Goal: Task Accomplishment & Management: Manage account settings

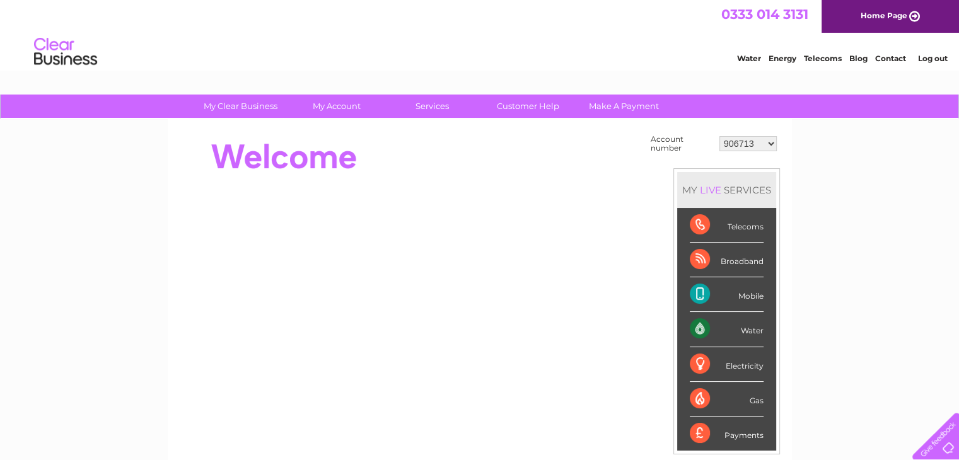
click at [734, 144] on select "906713 1015206 30267840" at bounding box center [747, 143] width 57 height 15
select select "1015206"
click at [719, 136] on select "906713 1015206 30267840" at bounding box center [747, 143] width 57 height 15
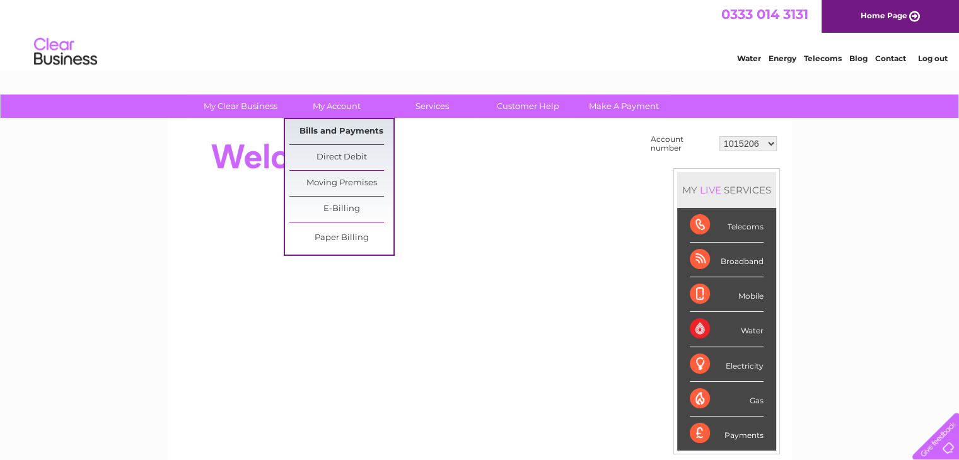
click at [350, 131] on link "Bills and Payments" at bounding box center [341, 131] width 104 height 25
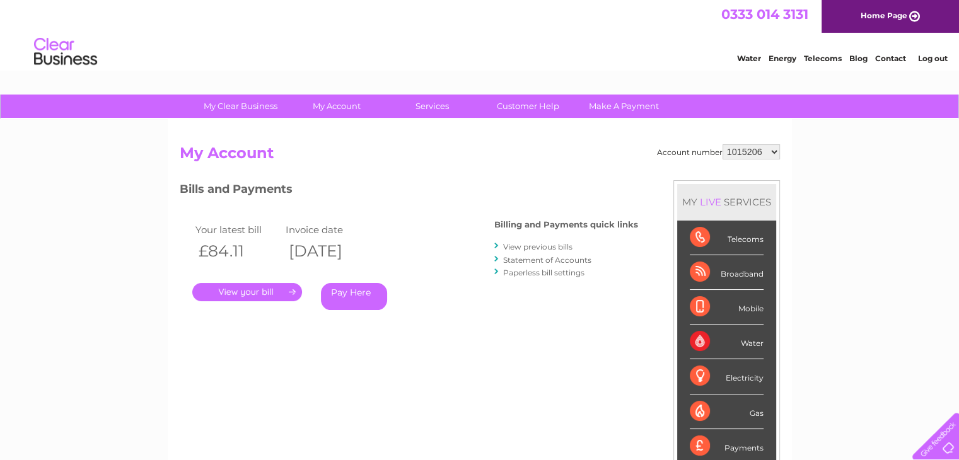
click at [254, 294] on link "." at bounding box center [247, 292] width 110 height 18
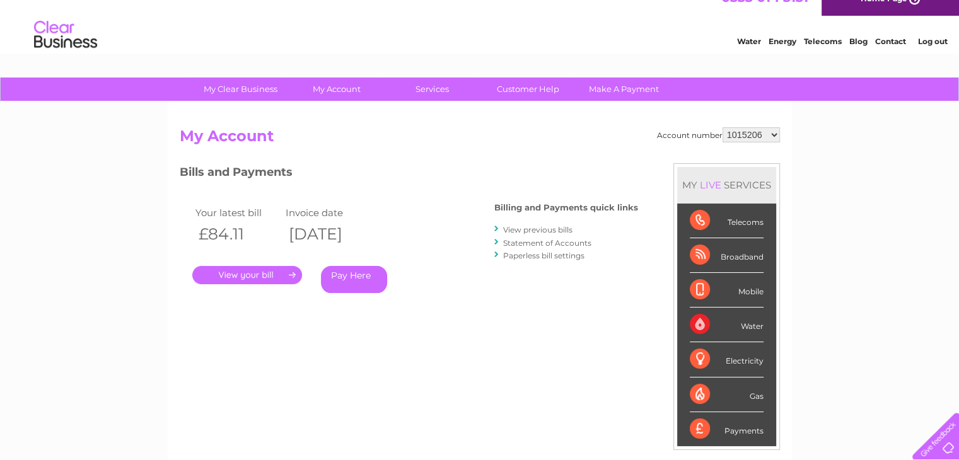
scroll to position [18, 0]
click at [532, 229] on link "View previous bills" at bounding box center [537, 228] width 69 height 9
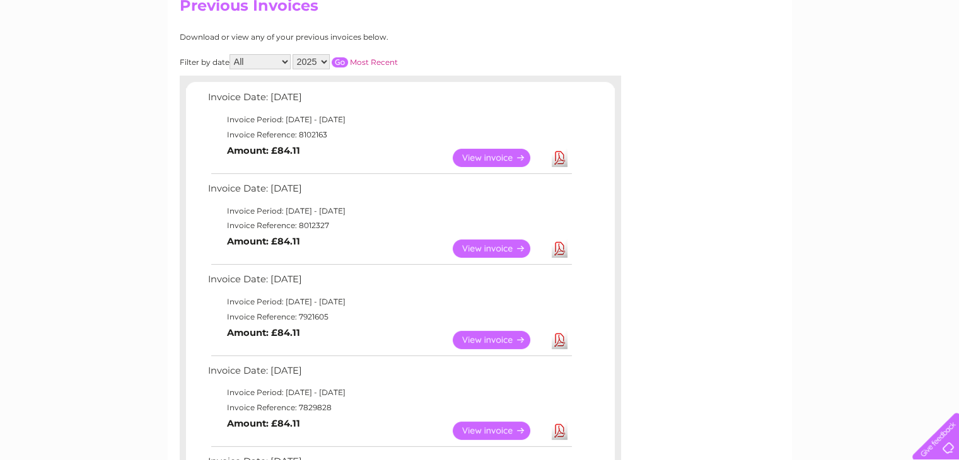
scroll to position [153, 0]
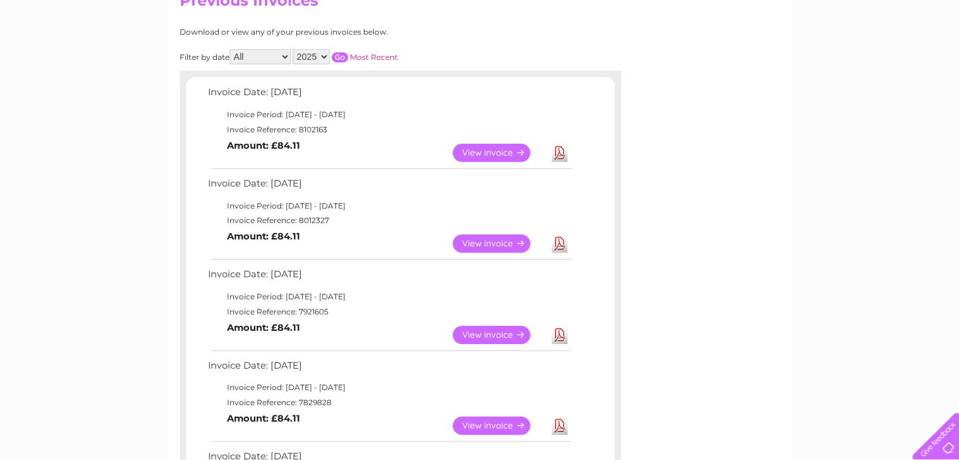
click at [497, 243] on link "View" at bounding box center [499, 243] width 93 height 18
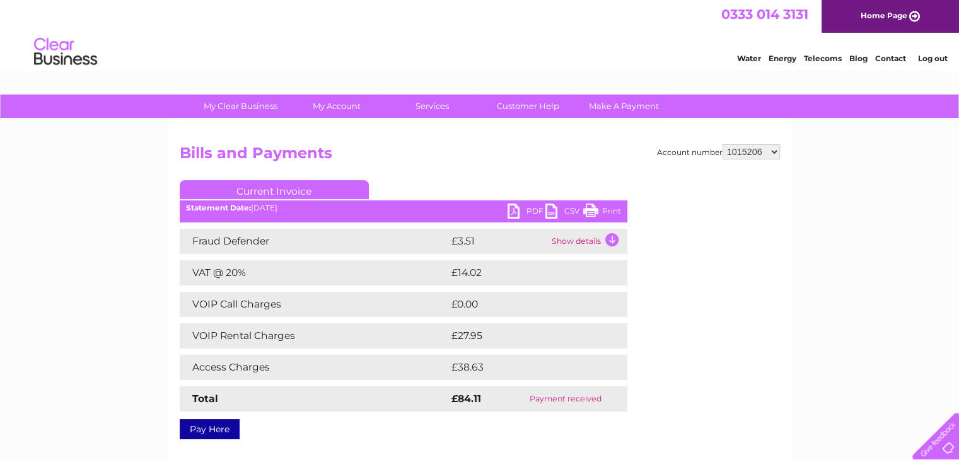
click at [533, 205] on link "PDF" at bounding box center [526, 213] width 38 height 18
click at [517, 210] on link "PDF" at bounding box center [526, 213] width 38 height 18
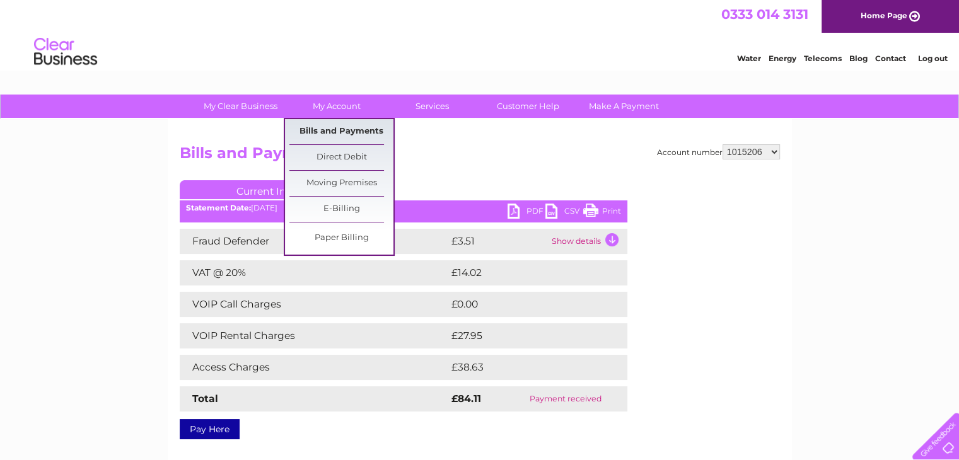
click at [327, 129] on link "Bills and Payments" at bounding box center [341, 131] width 104 height 25
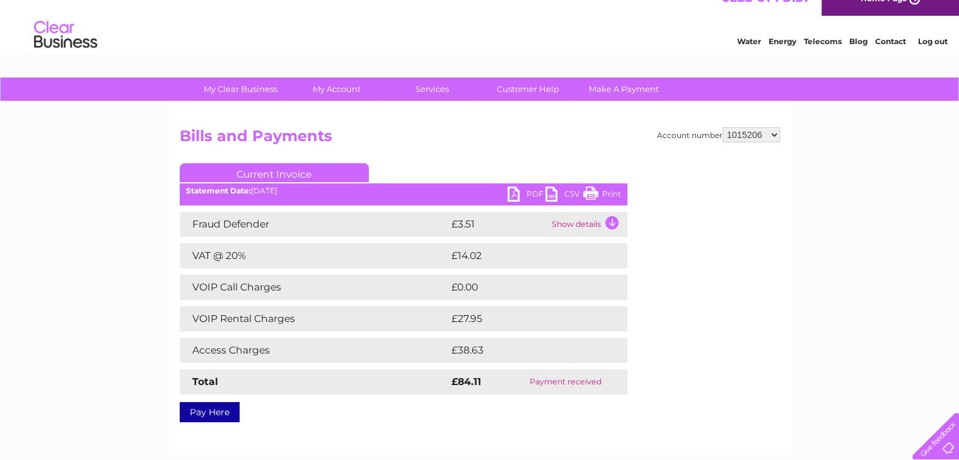
scroll to position [18, 0]
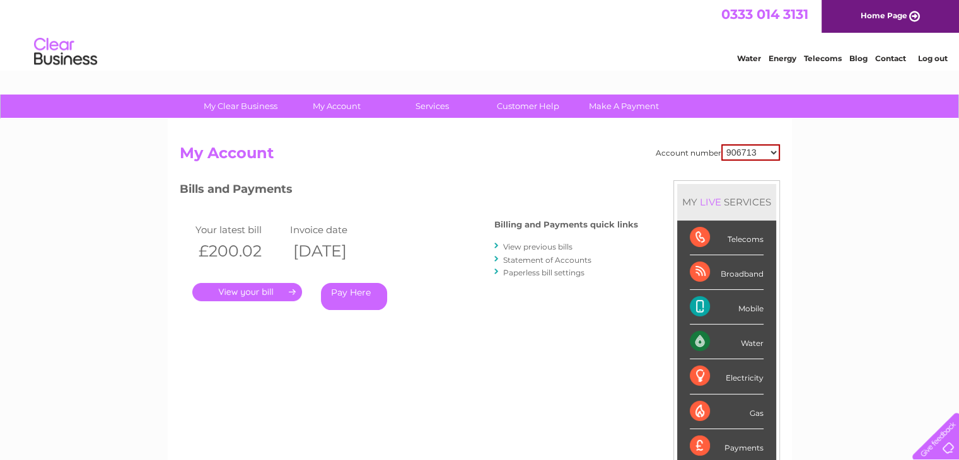
click at [555, 243] on link "View previous bills" at bounding box center [537, 246] width 69 height 9
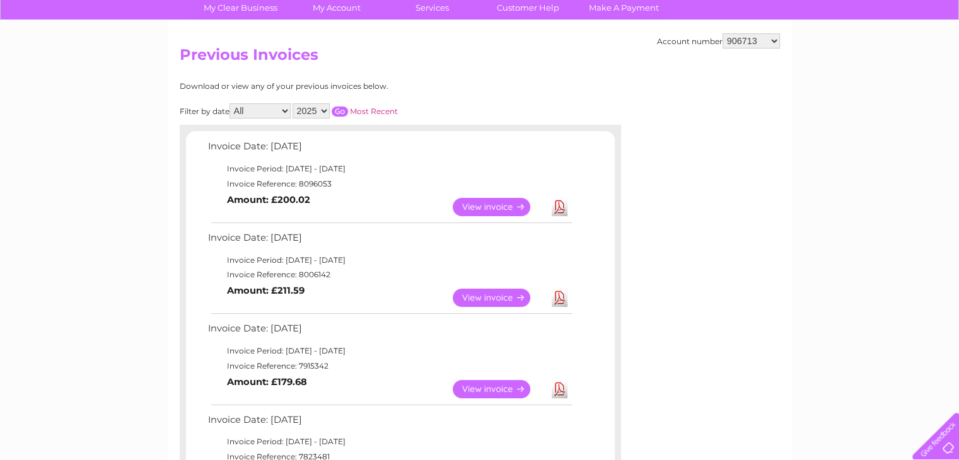
scroll to position [100, 0]
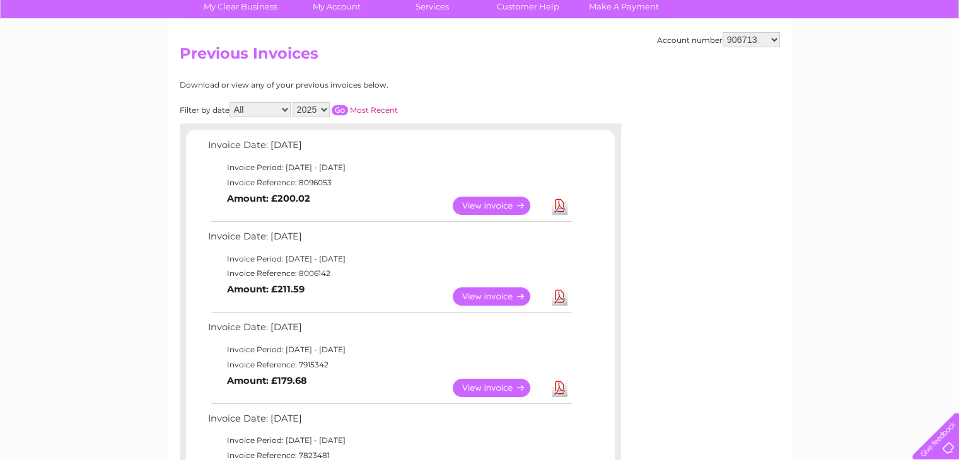
click at [745, 41] on select "906713 1015206 30267840" at bounding box center [750, 39] width 57 height 15
select select "1015206"
click at [722, 32] on select "906713 1015206 30267840" at bounding box center [750, 39] width 57 height 15
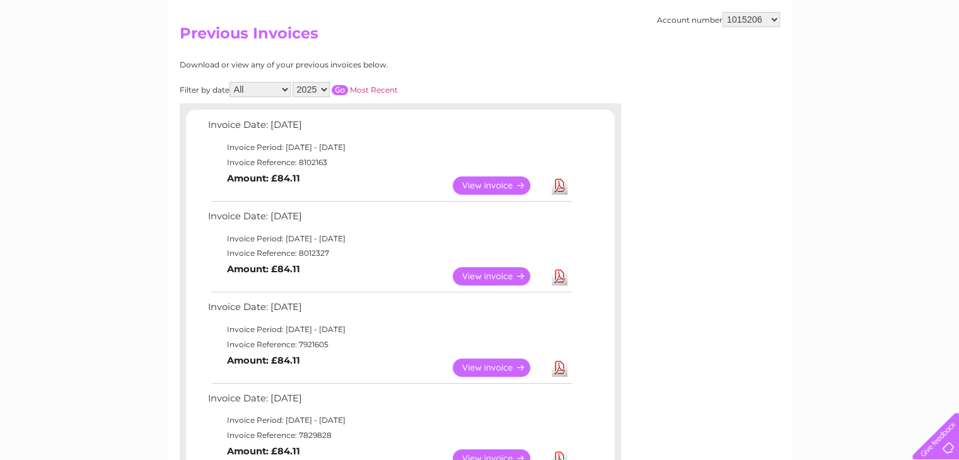
scroll to position [120, 0]
click at [492, 277] on link "View" at bounding box center [499, 276] width 93 height 18
click at [487, 368] on link "View" at bounding box center [499, 367] width 93 height 18
click at [508, 364] on link "View" at bounding box center [499, 367] width 93 height 18
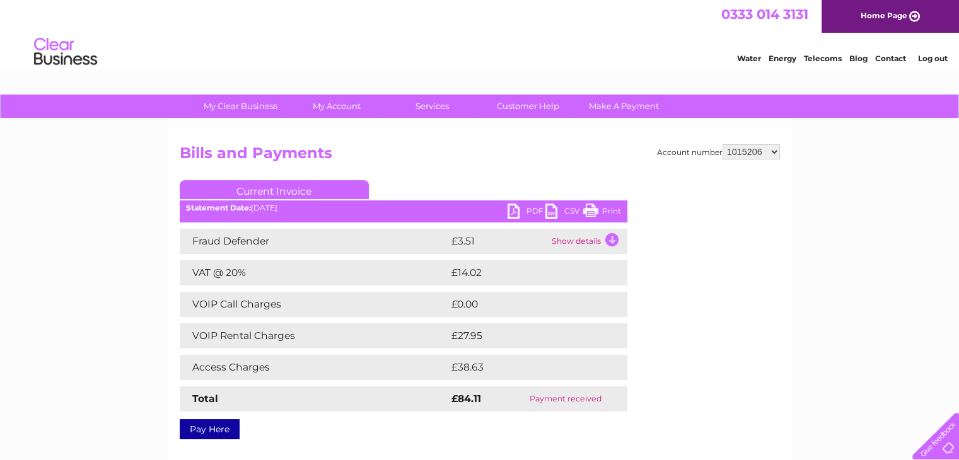
click at [514, 212] on link "PDF" at bounding box center [526, 213] width 38 height 18
click at [746, 154] on select "906713 1015206 30267840" at bounding box center [750, 151] width 57 height 15
select select "30267840"
click at [722, 144] on select "906713 1015206 30267840" at bounding box center [750, 151] width 57 height 15
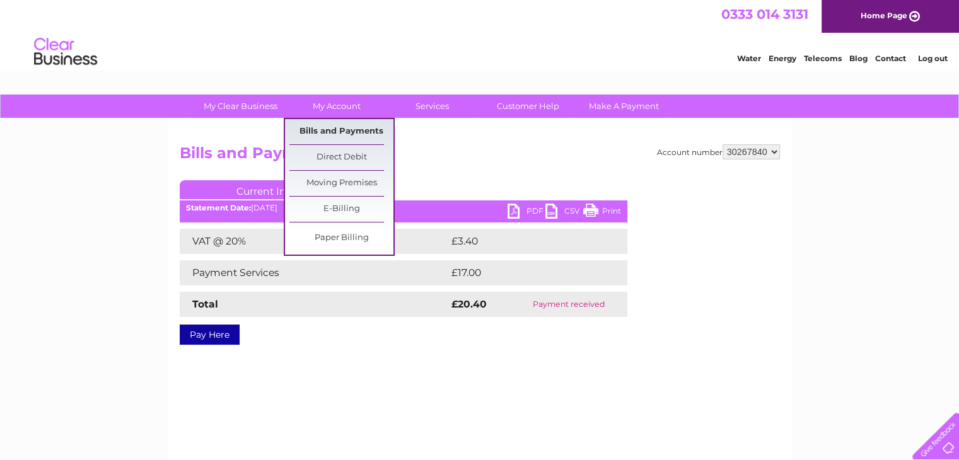
click at [353, 129] on link "Bills and Payments" at bounding box center [341, 131] width 104 height 25
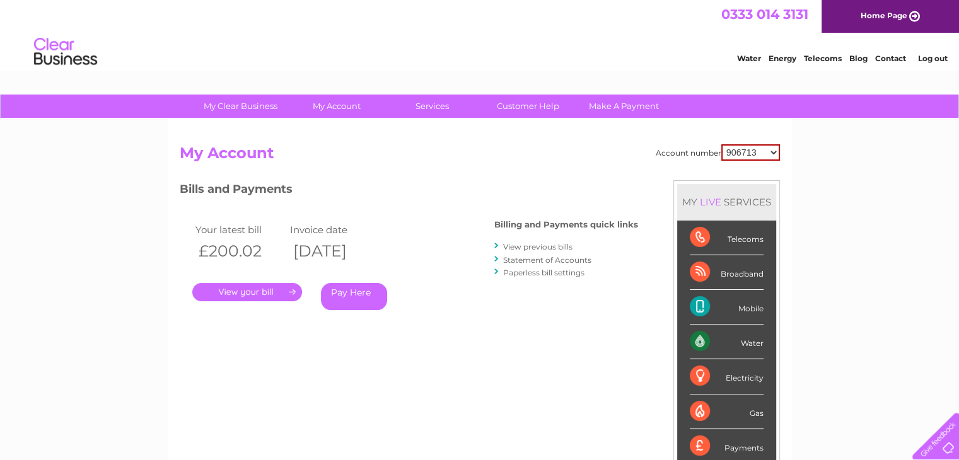
click at [741, 151] on select "906713 1015206 30267840" at bounding box center [750, 152] width 59 height 16
select select "30267840"
click at [721, 144] on select "906713 1015206 30267840" at bounding box center [750, 152] width 59 height 16
click at [541, 248] on link "View previous bills" at bounding box center [537, 246] width 69 height 9
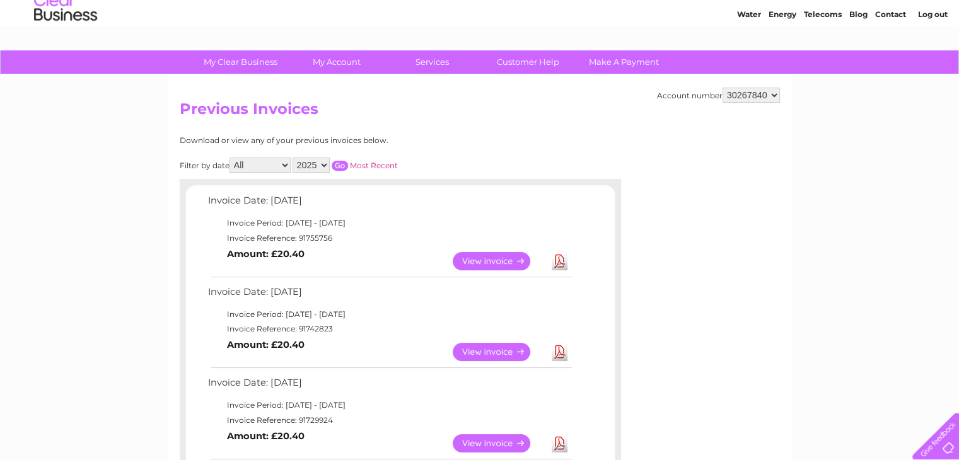
scroll to position [48, 0]
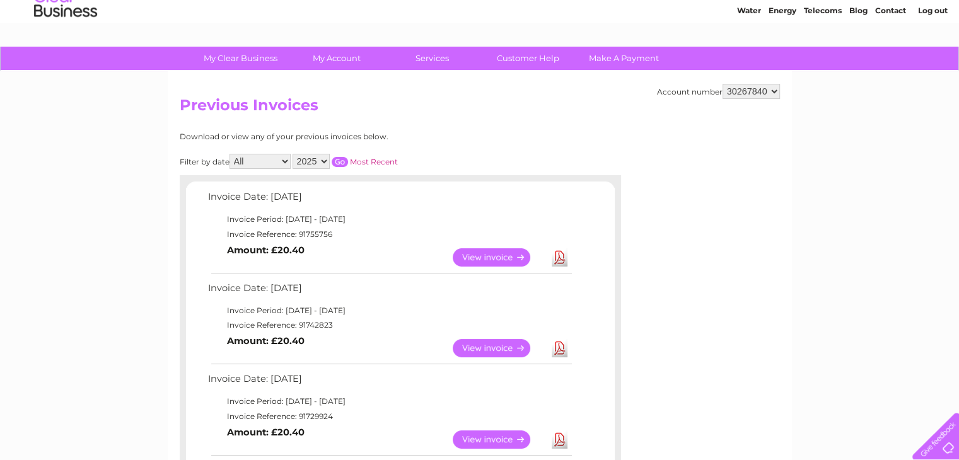
click at [502, 344] on link "View" at bounding box center [499, 348] width 93 height 18
click at [499, 350] on link "View" at bounding box center [499, 348] width 93 height 18
click at [499, 257] on link "View" at bounding box center [499, 257] width 93 height 18
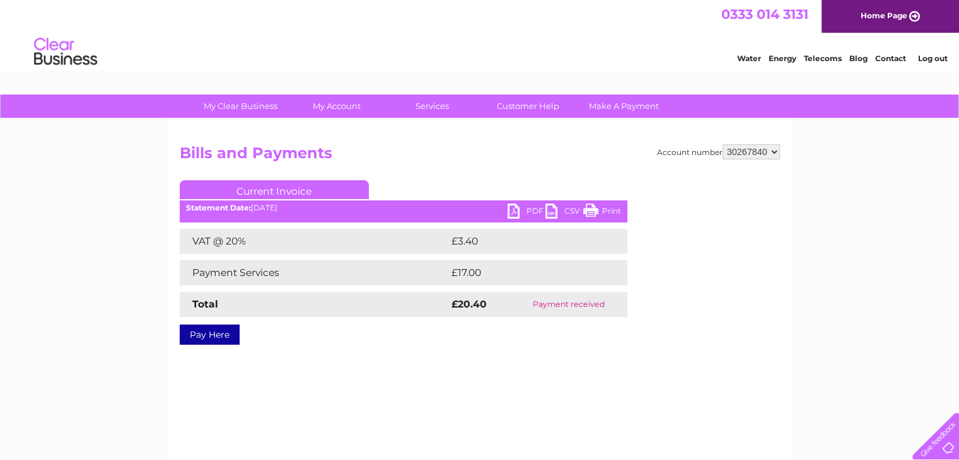
click at [516, 213] on link "PDF" at bounding box center [526, 213] width 38 height 18
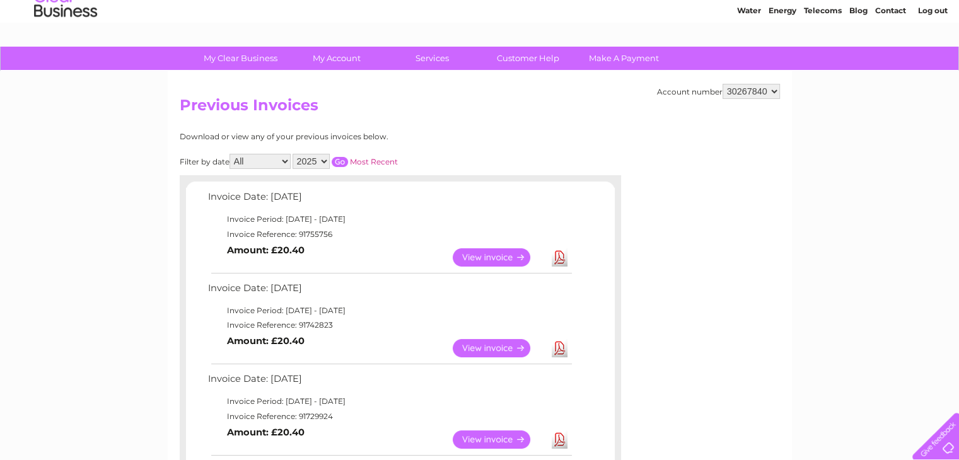
click at [499, 348] on link "View" at bounding box center [499, 348] width 93 height 18
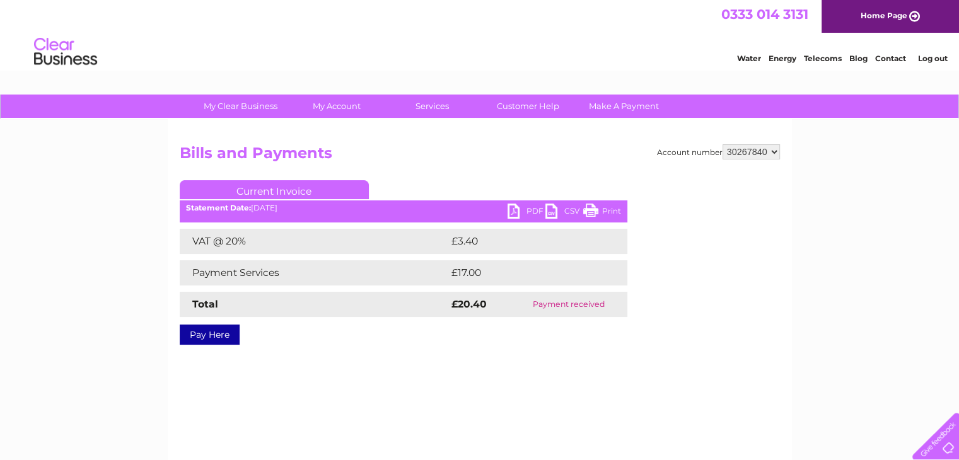
click at [518, 212] on link "PDF" at bounding box center [526, 213] width 38 height 18
